Goal: Task Accomplishment & Management: Complete application form

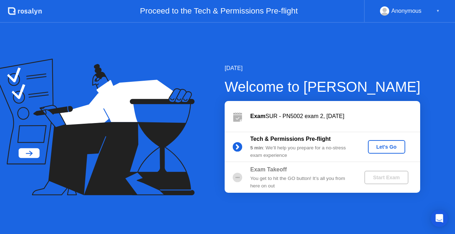
click at [388, 146] on div "Let's Go" at bounding box center [387, 147] width 32 height 6
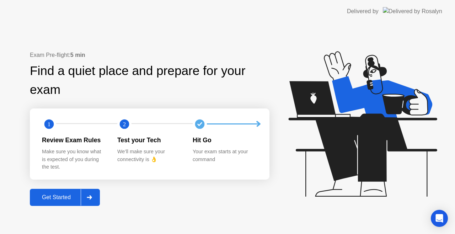
click at [85, 199] on div at bounding box center [89, 197] width 17 height 16
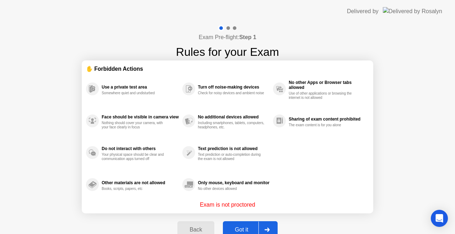
click at [267, 224] on div at bounding box center [266, 229] width 17 height 16
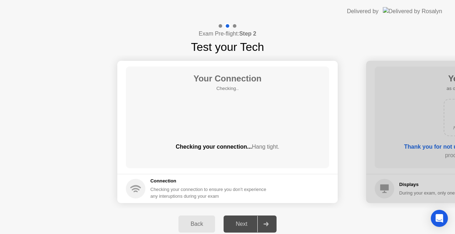
click at [267, 224] on icon at bounding box center [265, 224] width 5 height 4
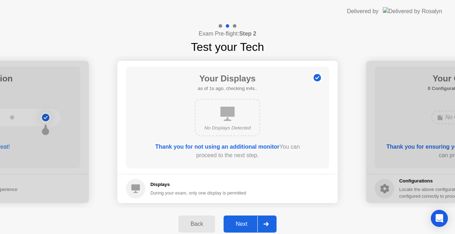
click at [263, 222] on div at bounding box center [265, 224] width 17 height 16
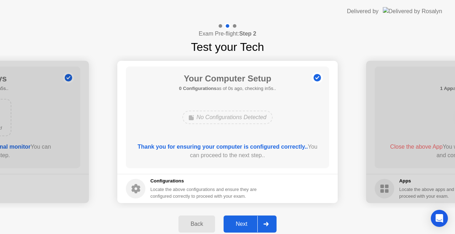
click at [263, 222] on div at bounding box center [265, 224] width 17 height 16
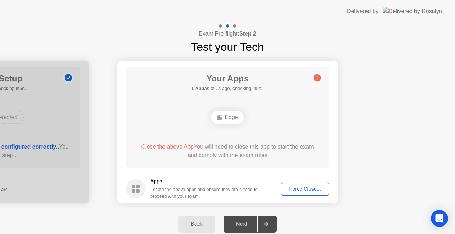
click at [291, 191] on div "Force Close..." at bounding box center [304, 189] width 43 height 6
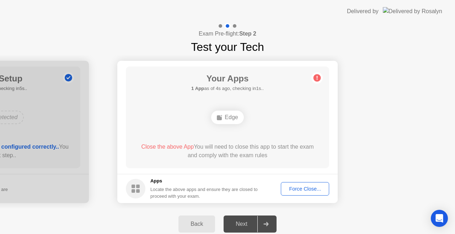
click at [295, 192] on div "Force Close..." at bounding box center [304, 189] width 43 height 6
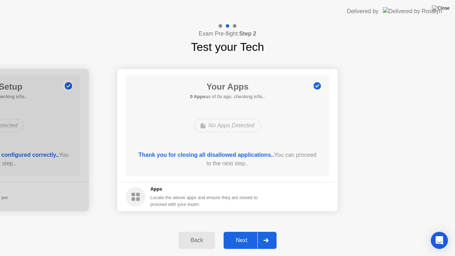
click at [254, 162] on div "Thank you for closing all disallowed applications.. You can proceed to the next…" at bounding box center [227, 159] width 183 height 17
click at [257, 233] on div "Next" at bounding box center [242, 240] width 32 height 6
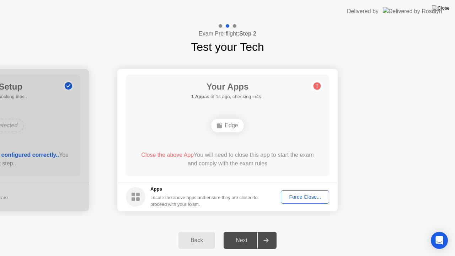
click at [292, 196] on div "Force Close..." at bounding box center [304, 197] width 43 height 6
click at [301, 198] on div "Force Close..." at bounding box center [304, 197] width 43 height 6
click at [273, 110] on div "Your Apps 1 App as of 2s ago, checking in3s.. Edge Close the above App You will…" at bounding box center [227, 126] width 203 height 102
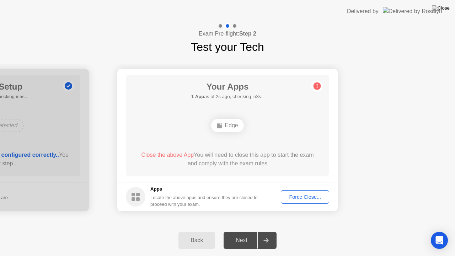
click at [270, 107] on div "Your Apps 1 App as of 2s ago, checking in3s.. Edge Close the above App You will…" at bounding box center [227, 126] width 203 height 102
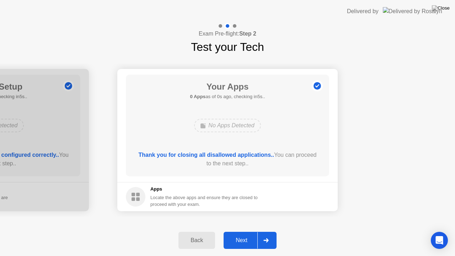
click at [238, 233] on div "Next" at bounding box center [242, 240] width 32 height 6
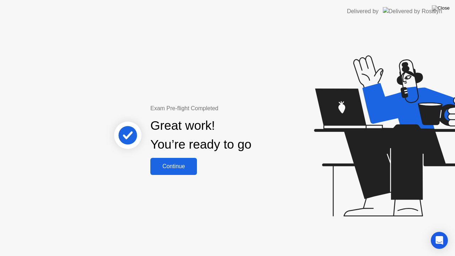
click at [182, 171] on button "Continue" at bounding box center [173, 166] width 47 height 17
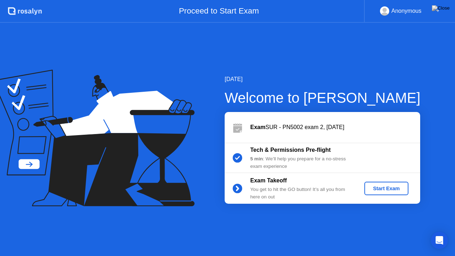
click at [383, 190] on div "Start Exam" at bounding box center [386, 189] width 38 height 6
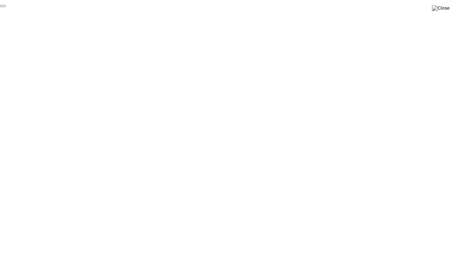
click div "End Proctoring Session"
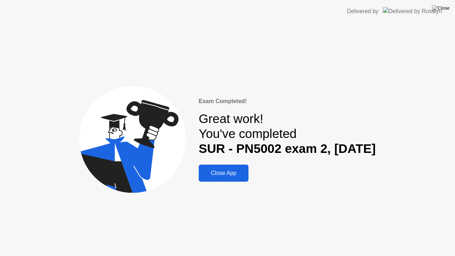
click at [444, 5] on button at bounding box center [440, 8] width 21 height 9
